Goal: Navigation & Orientation: Find specific page/section

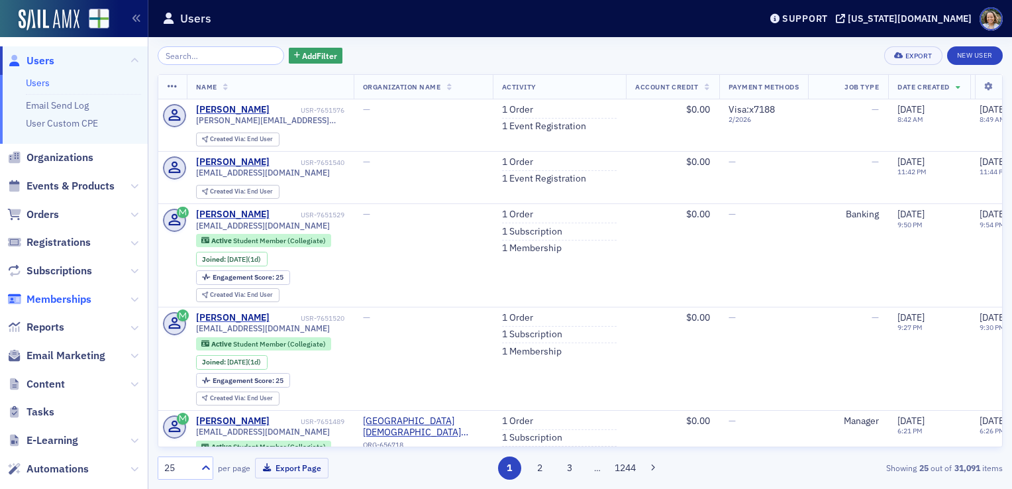
click at [73, 302] on span "Memberships" at bounding box center [58, 299] width 65 height 15
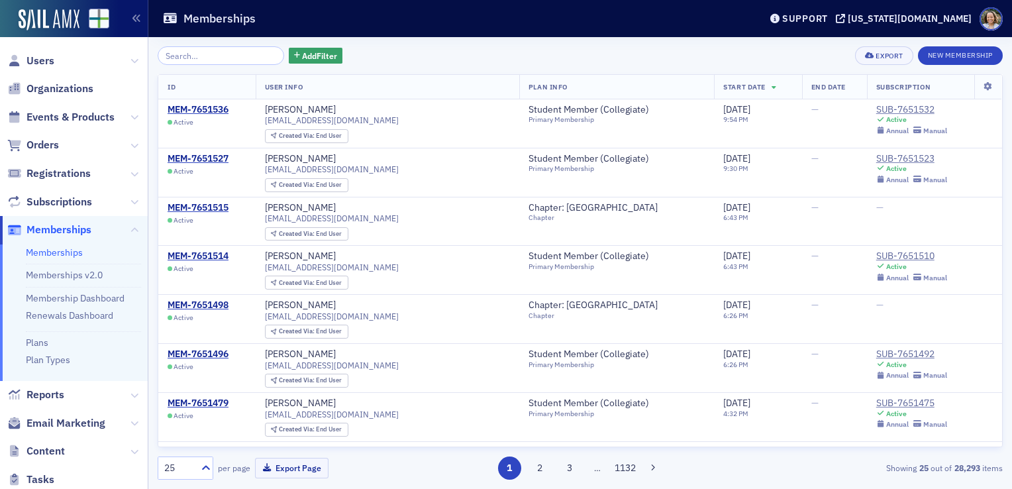
click at [87, 305] on ul "Memberships Memberships v2.0 Membership Dashboard Renewals Dashboard Plans Plan…" at bounding box center [74, 312] width 148 height 136
click at [131, 401] on button at bounding box center [135, 395] width 8 height 15
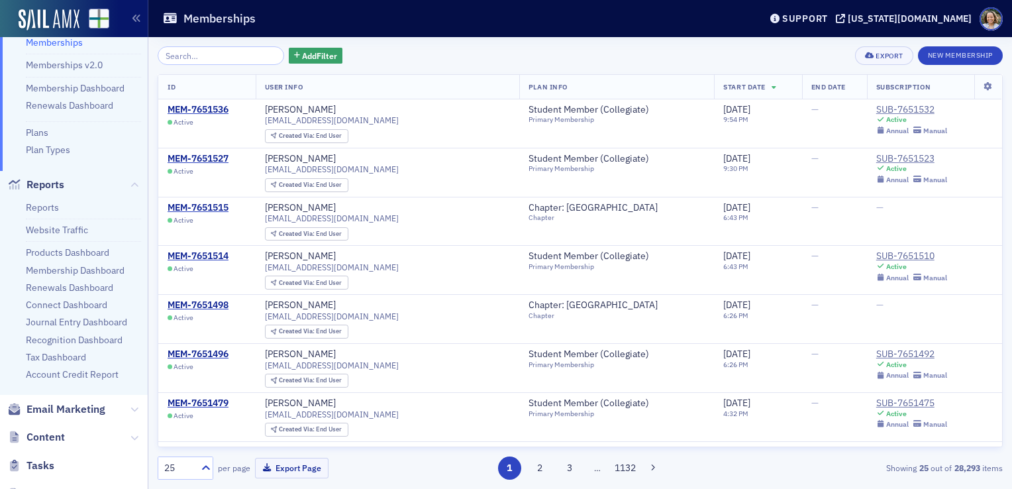
scroll to position [218, 0]
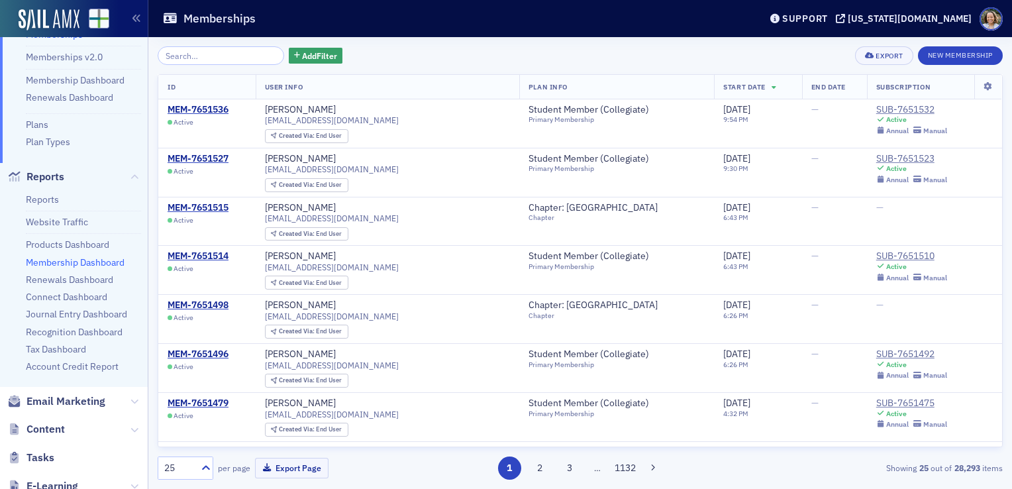
click at [85, 263] on link "Membership Dashboard" at bounding box center [75, 262] width 99 height 12
